Goal: Find specific page/section

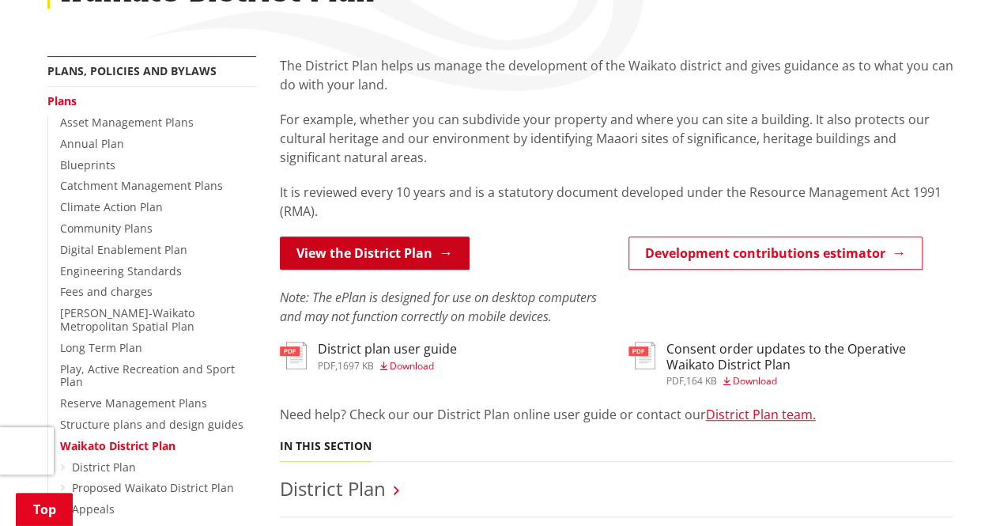
scroll to position [263, 0]
click at [386, 250] on link "View the District Plan" at bounding box center [375, 252] width 190 height 33
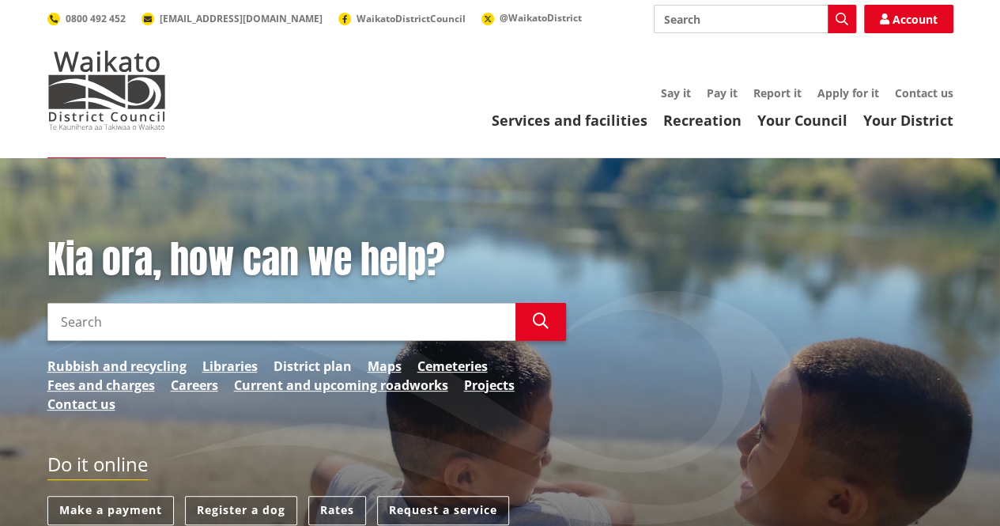
click at [313, 364] on link "District plan" at bounding box center [312, 365] width 78 height 19
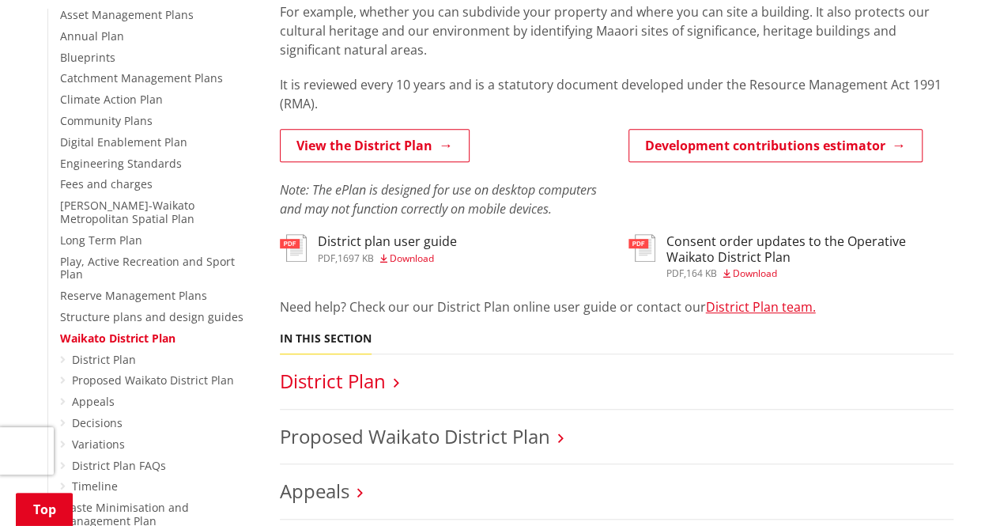
scroll to position [395, 0]
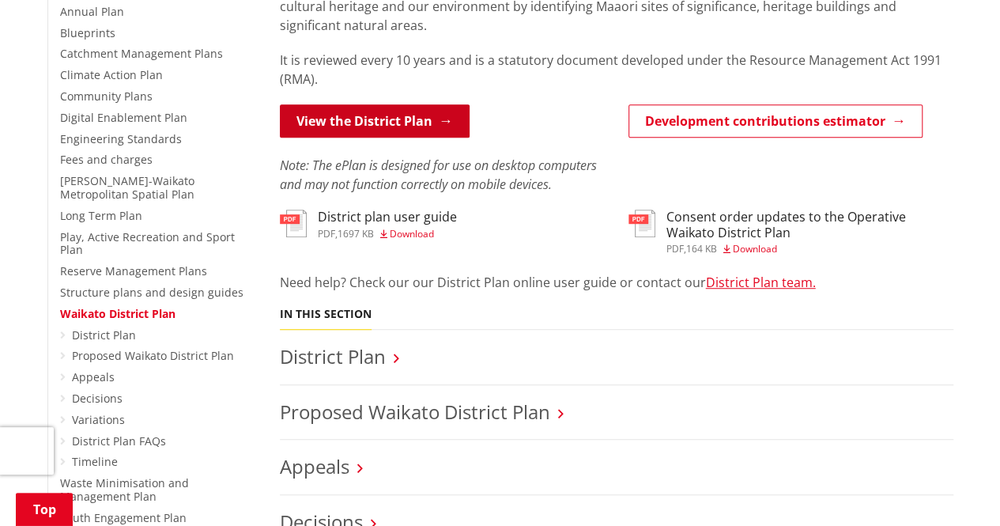
click at [373, 127] on link "View the District Plan" at bounding box center [375, 120] width 190 height 33
